Goal: Task Accomplishment & Management: Manage account settings

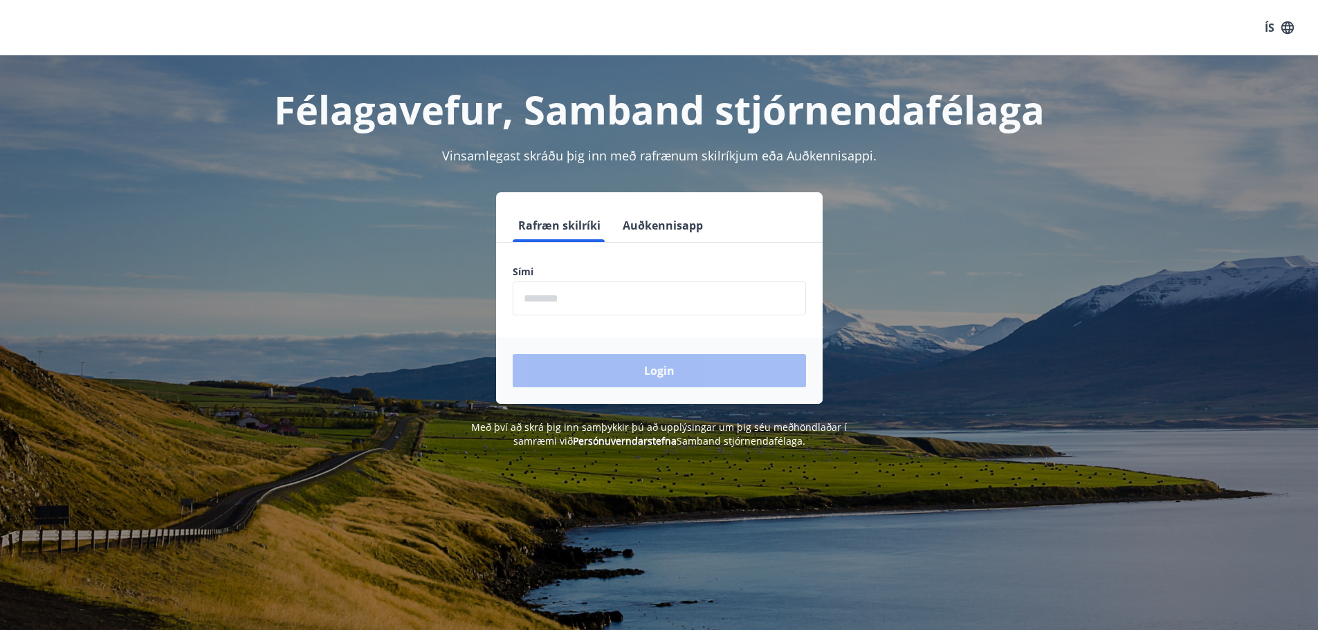
click at [569, 297] on input "phone" at bounding box center [659, 299] width 293 height 34
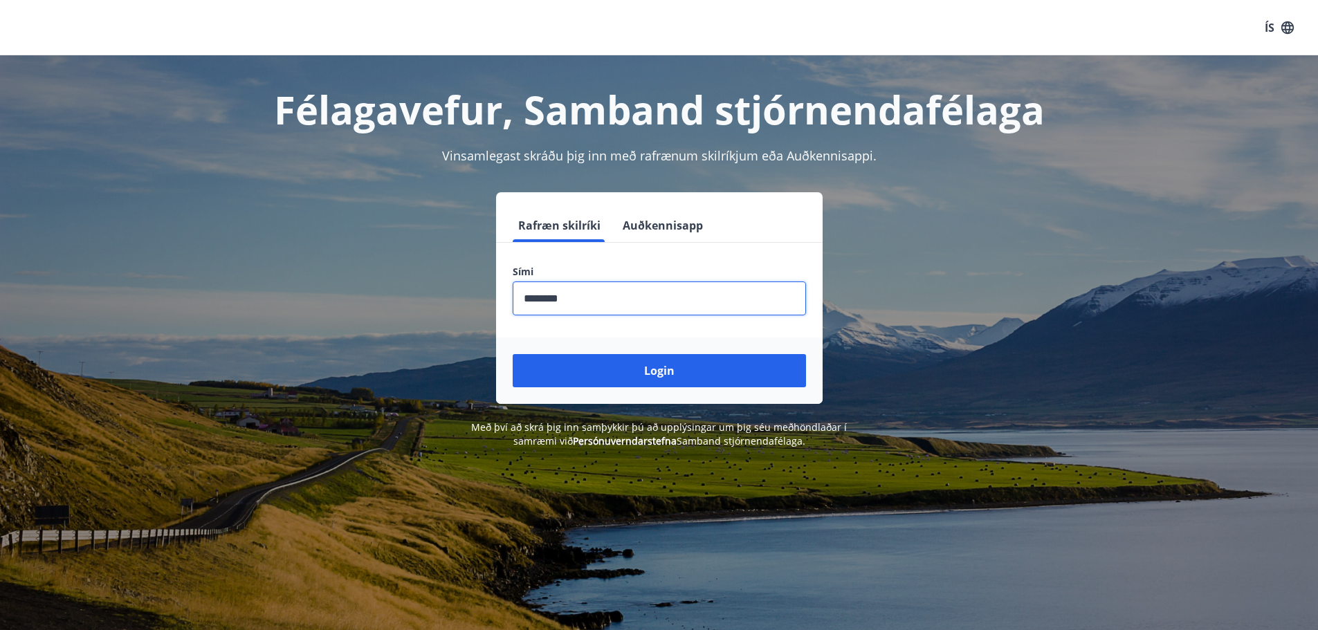
type input "********"
click at [513, 354] on button "Login" at bounding box center [659, 370] width 293 height 33
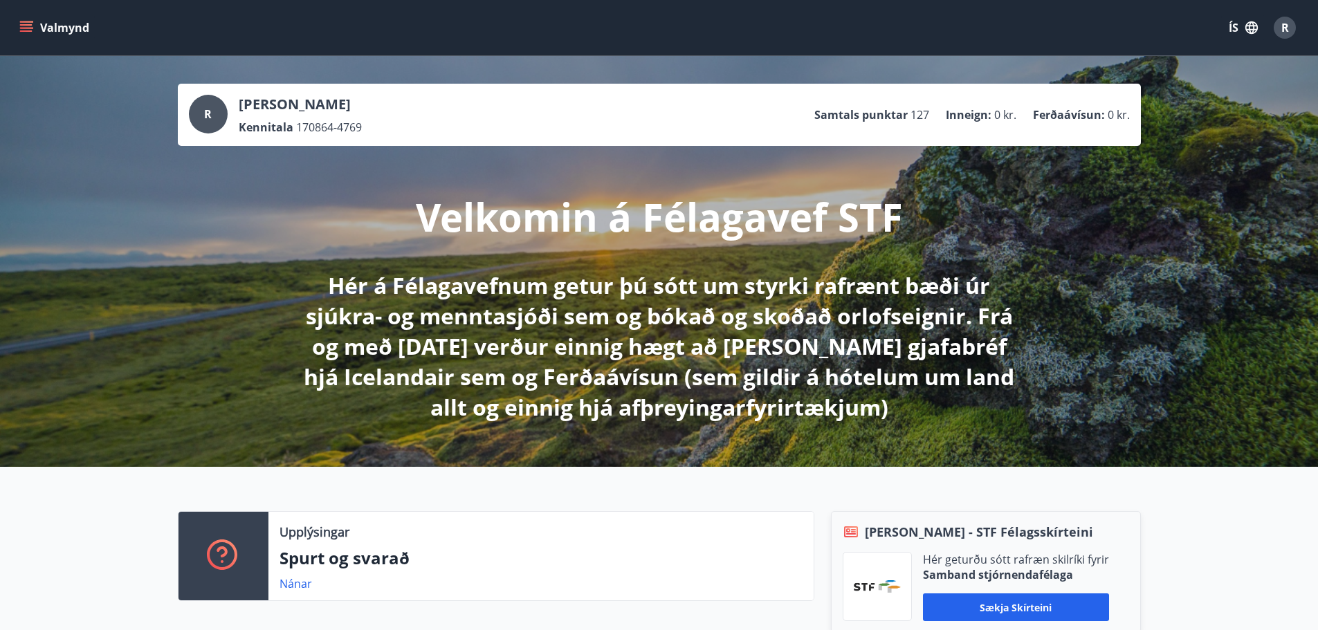
click at [50, 29] on button "Valmynd" at bounding box center [56, 27] width 78 height 25
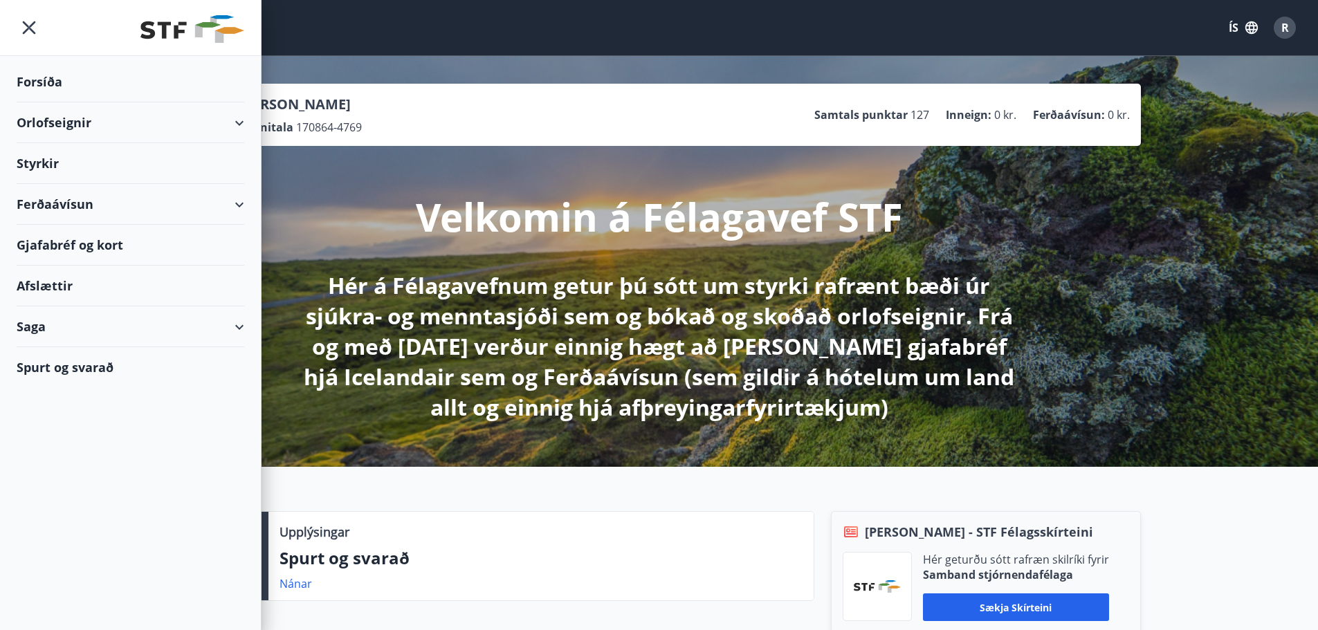
click at [67, 120] on div "Orlofseignir" at bounding box center [131, 122] width 228 height 41
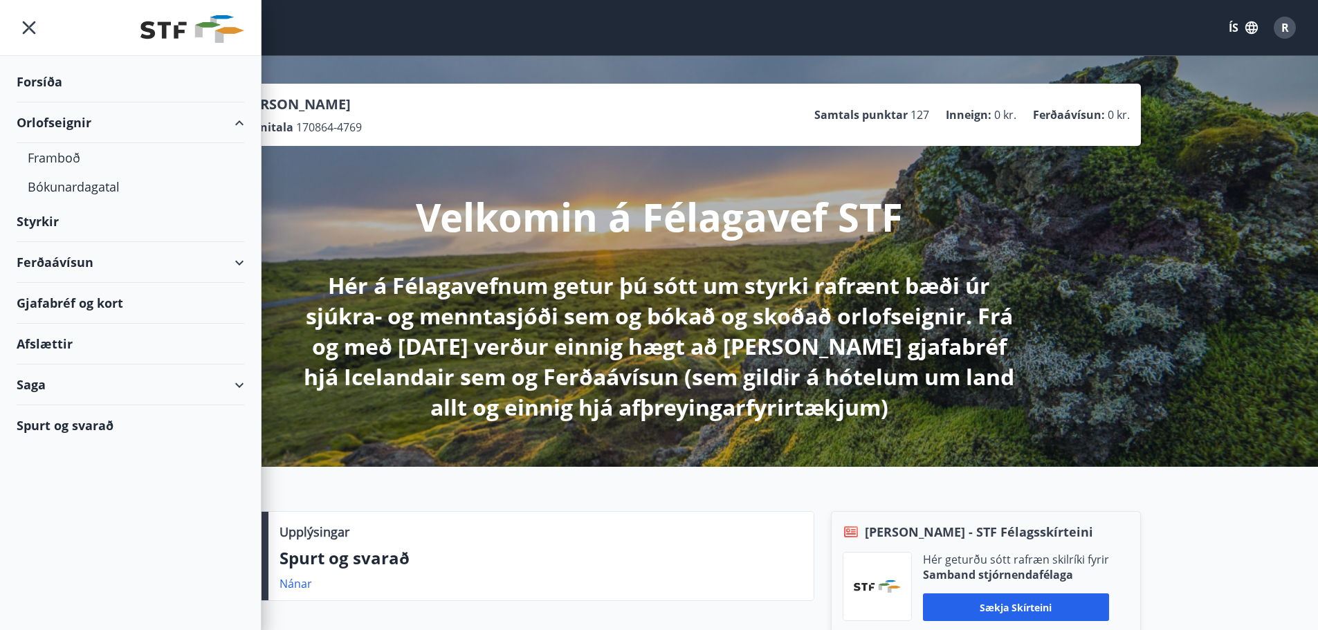
click at [50, 379] on div "Saga" at bounding box center [131, 385] width 228 height 41
click at [55, 448] on div "Bókanir" at bounding box center [130, 448] width 205 height 29
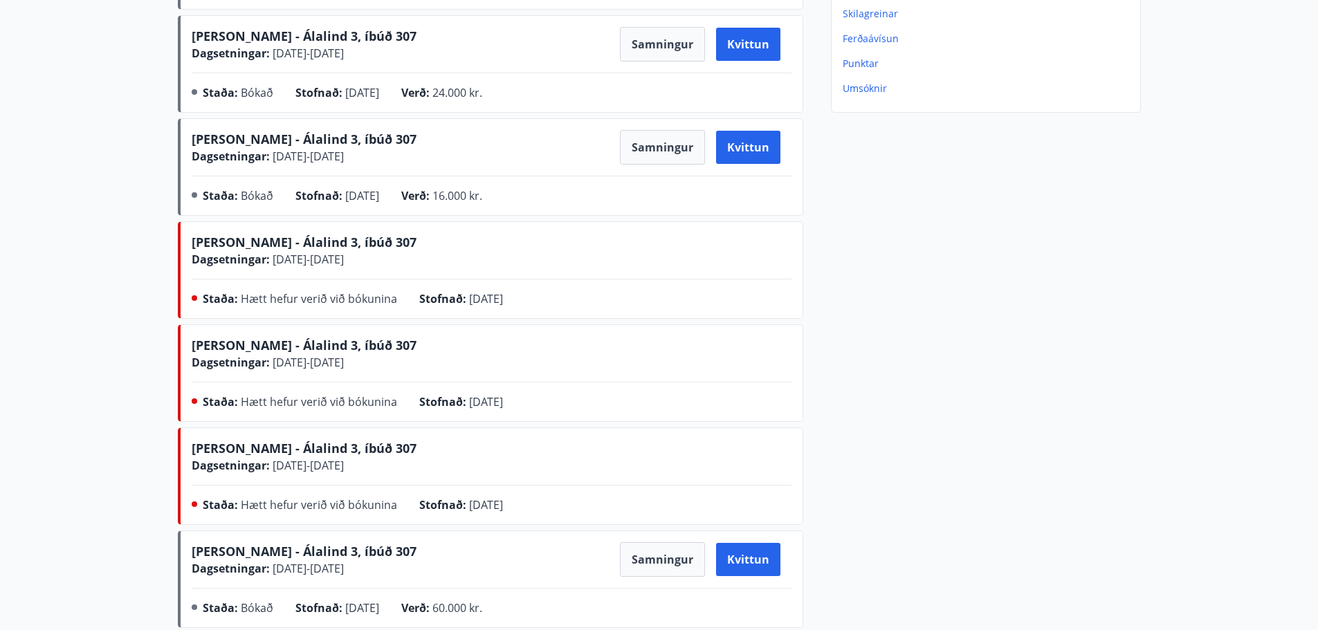
scroll to position [415, 0]
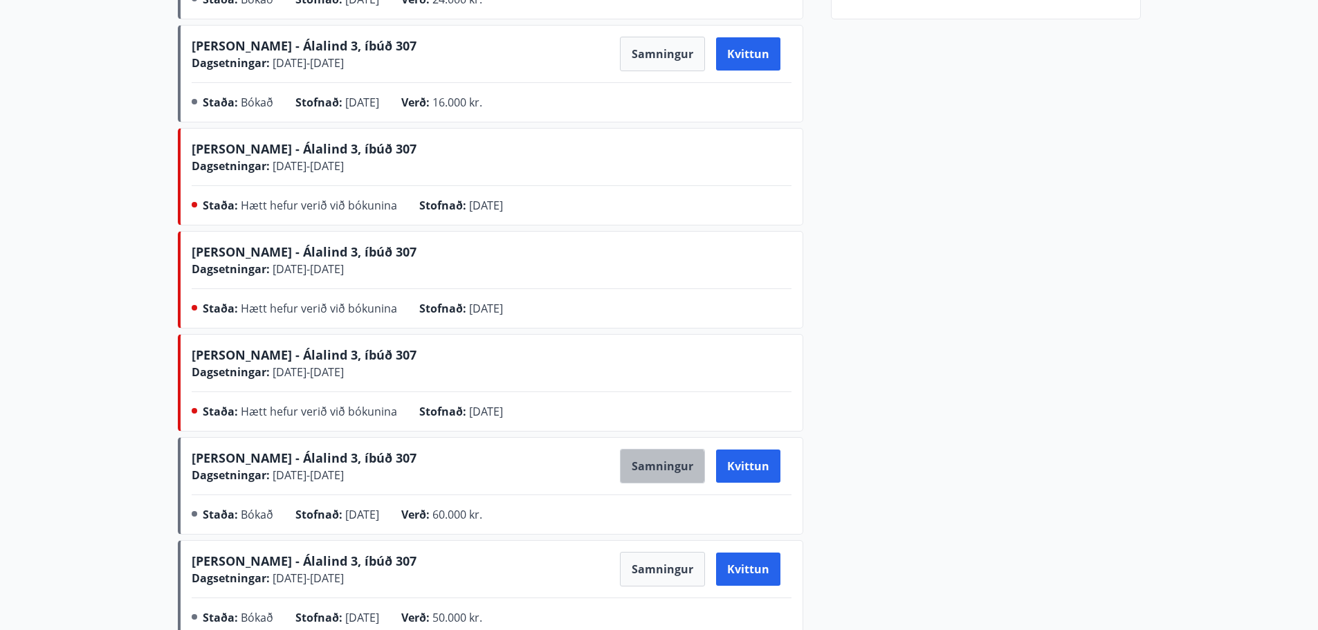
click at [659, 466] on button "Samningur" at bounding box center [662, 466] width 85 height 35
